Goal: Task Accomplishment & Management: Manage account settings

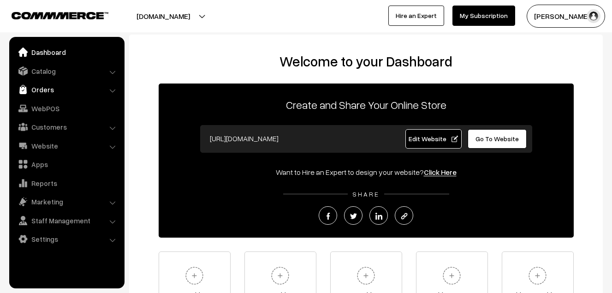
click at [37, 93] on link "Orders" at bounding box center [67, 89] width 110 height 17
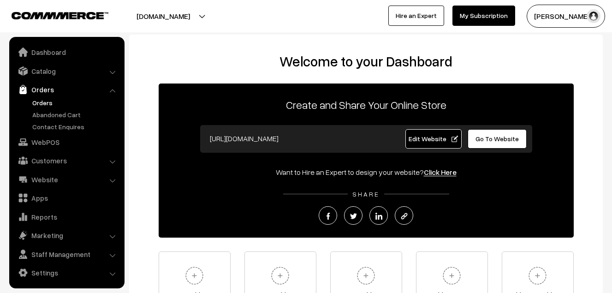
click at [41, 105] on link "Orders" at bounding box center [75, 103] width 91 height 10
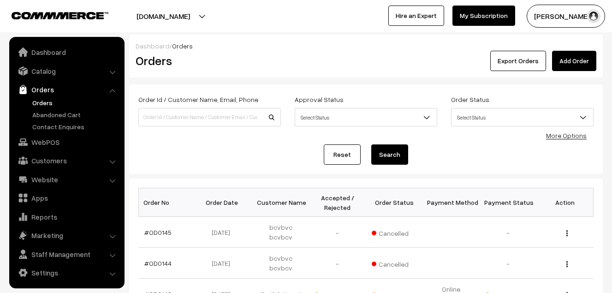
scroll to position [2, 0]
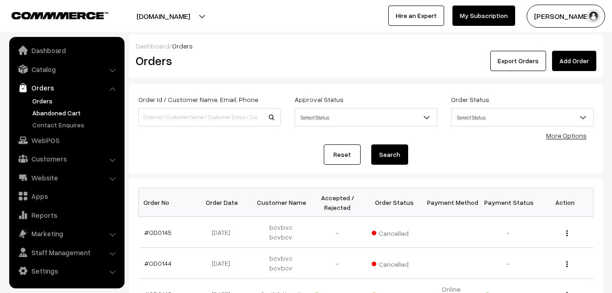
click at [43, 113] on link "Abandoned Cart" at bounding box center [75, 113] width 91 height 10
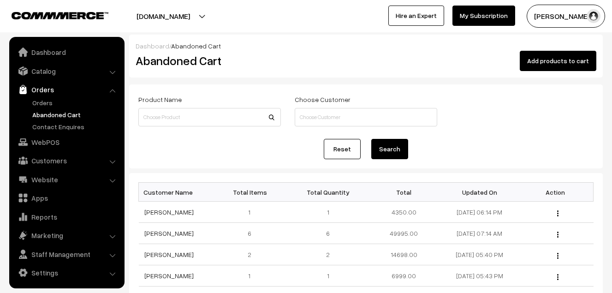
scroll to position [2, 0]
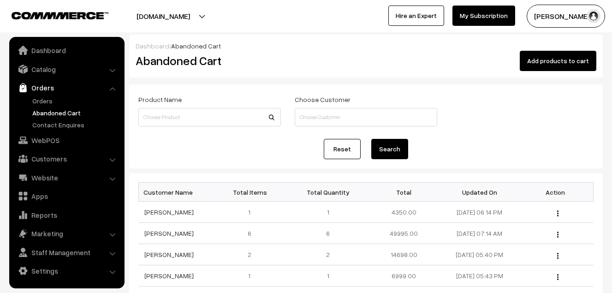
click at [550, 18] on button "Radha Krishna" at bounding box center [566, 16] width 78 height 23
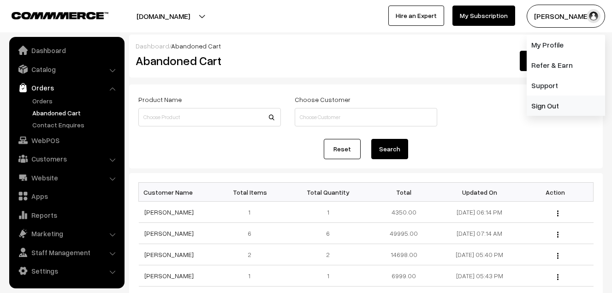
click at [549, 103] on link "Sign Out" at bounding box center [566, 105] width 78 height 20
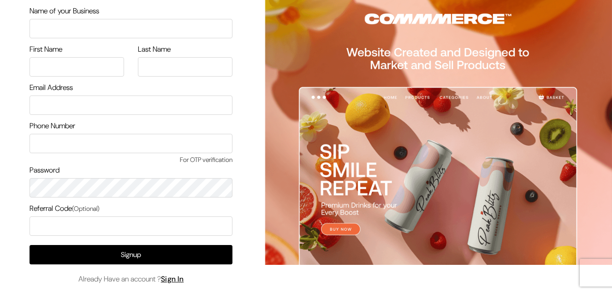
scroll to position [56, 0]
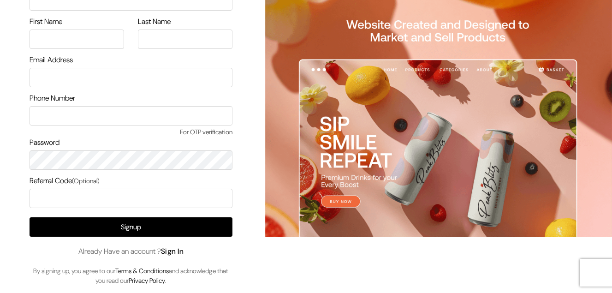
click at [177, 253] on link "Sign In" at bounding box center [172, 251] width 23 height 10
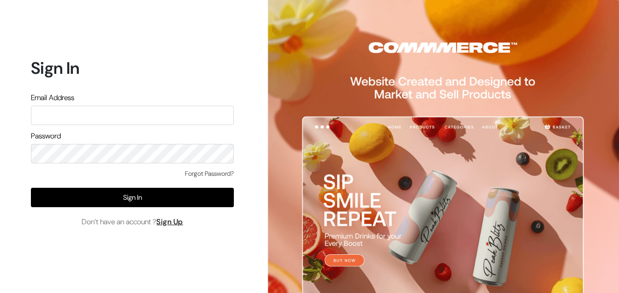
click at [146, 121] on input "text" at bounding box center [132, 115] width 203 height 19
type input "ksnaturals9@gmail.com"
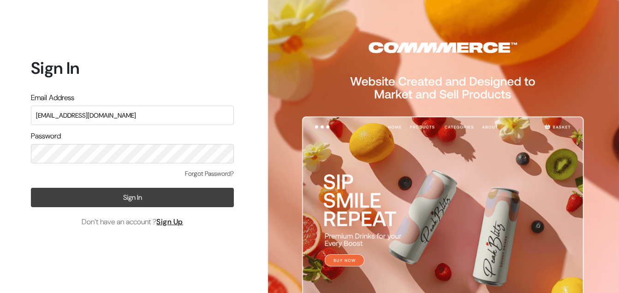
click at [126, 200] on button "Sign In" at bounding box center [132, 197] width 203 height 19
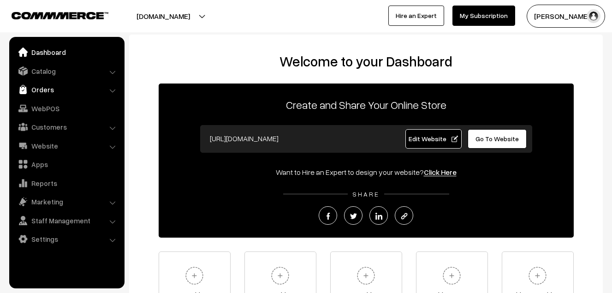
click at [48, 92] on link "Orders" at bounding box center [67, 89] width 110 height 17
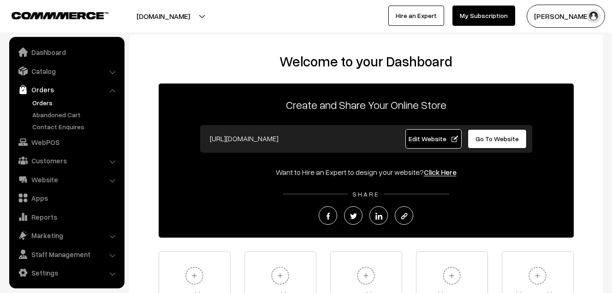
click at [45, 101] on link "Orders" at bounding box center [75, 103] width 91 height 10
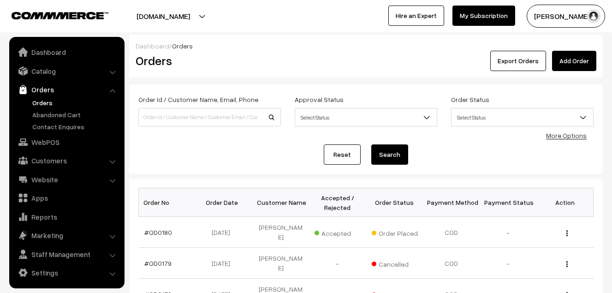
scroll to position [2, 0]
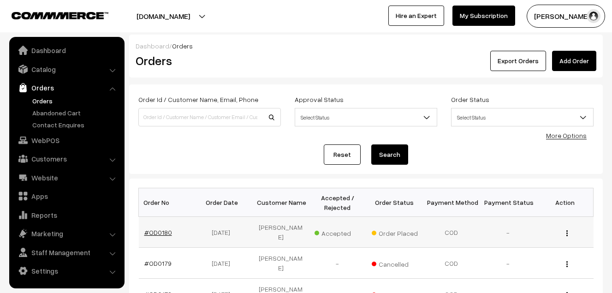
click at [164, 229] on link "#OD0180" at bounding box center [158, 232] width 28 height 8
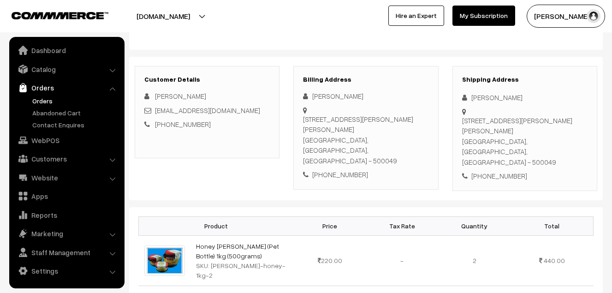
scroll to position [46, 0]
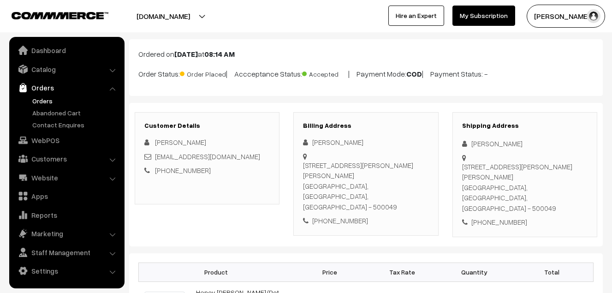
click at [42, 104] on link "Orders" at bounding box center [75, 101] width 91 height 10
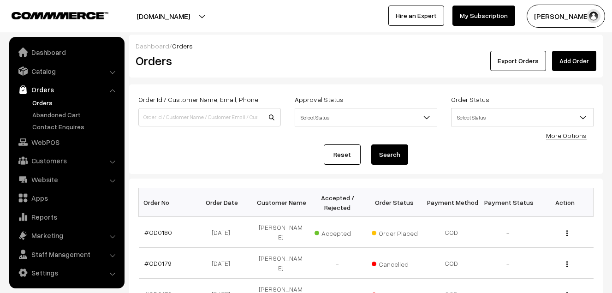
scroll to position [2, 0]
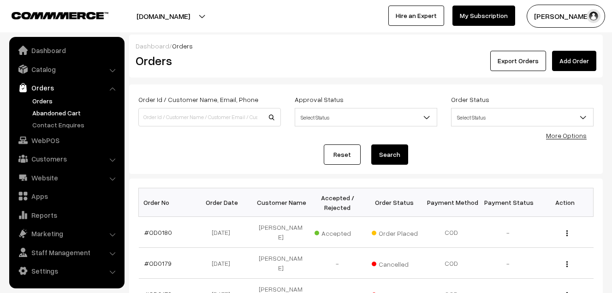
click at [54, 114] on link "Abandoned Cart" at bounding box center [75, 113] width 91 height 10
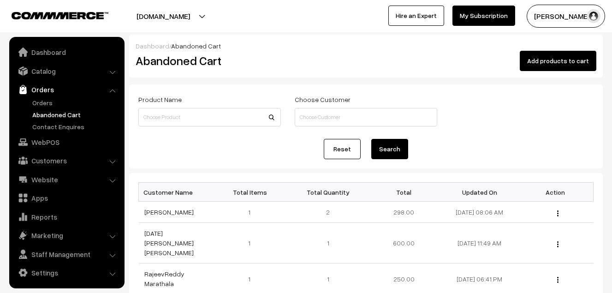
scroll to position [2, 0]
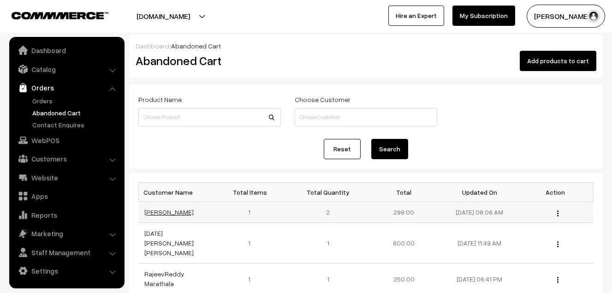
click at [163, 211] on link "[PERSON_NAME]" at bounding box center [168, 212] width 49 height 8
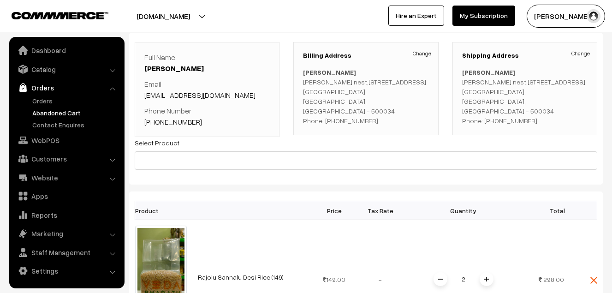
scroll to position [46, 0]
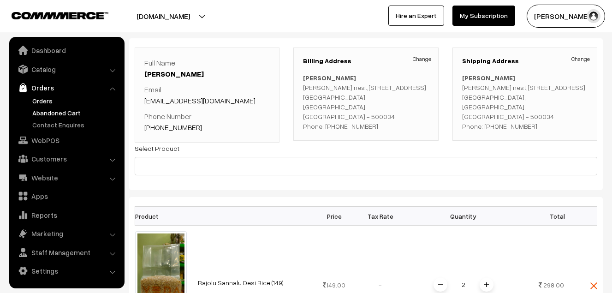
click at [52, 98] on link "Orders" at bounding box center [75, 101] width 91 height 10
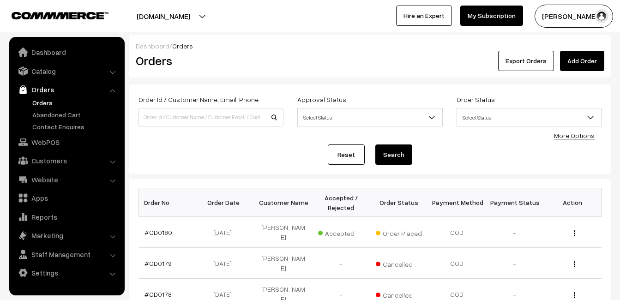
click at [580, 16] on button "Radha Krishna" at bounding box center [573, 16] width 78 height 23
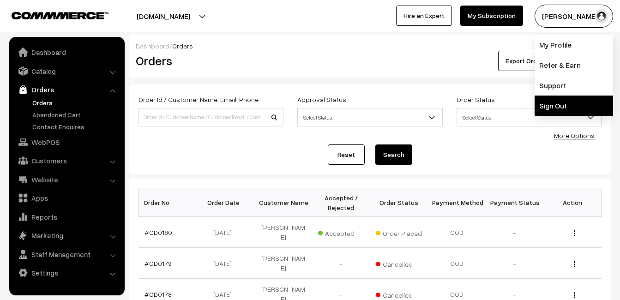
click at [558, 98] on link "Sign Out" at bounding box center [573, 105] width 78 height 20
